Goal: Find specific page/section

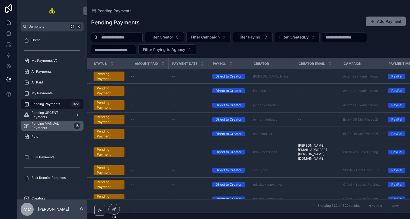
click at [62, 126] on span "Pending MANUAL Payments" at bounding box center [51, 126] width 40 height 9
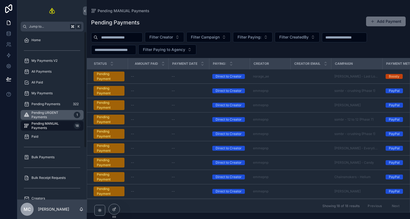
click at [53, 111] on span "Pending URGENT Payments" at bounding box center [51, 115] width 40 height 9
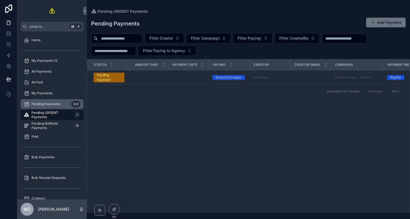
click at [58, 104] on span "Pending Payments" at bounding box center [45, 104] width 29 height 4
